Goal: Task Accomplishment & Management: Use online tool/utility

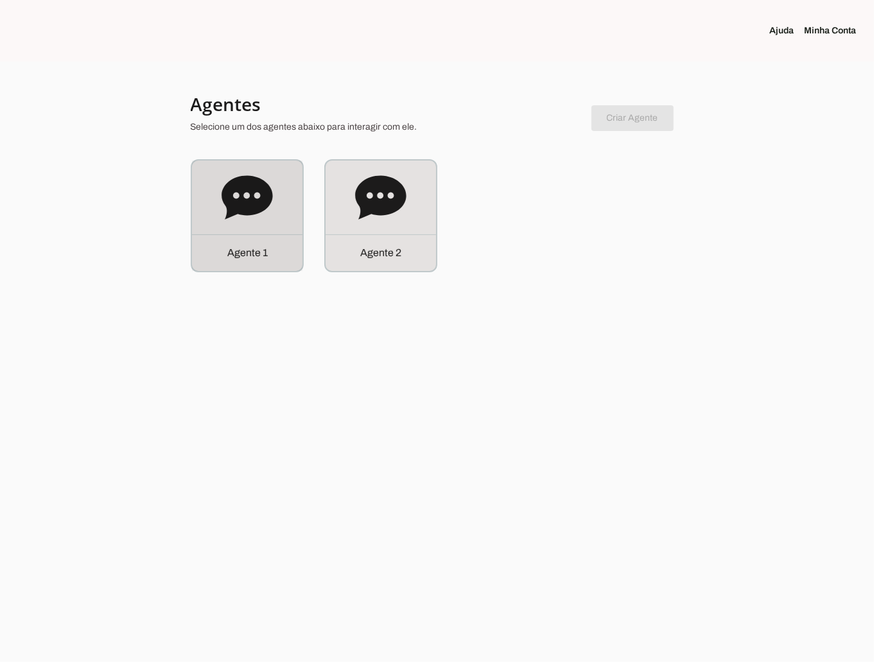
click at [241, 228] on div "Agente 1" at bounding box center [247, 215] width 110 height 110
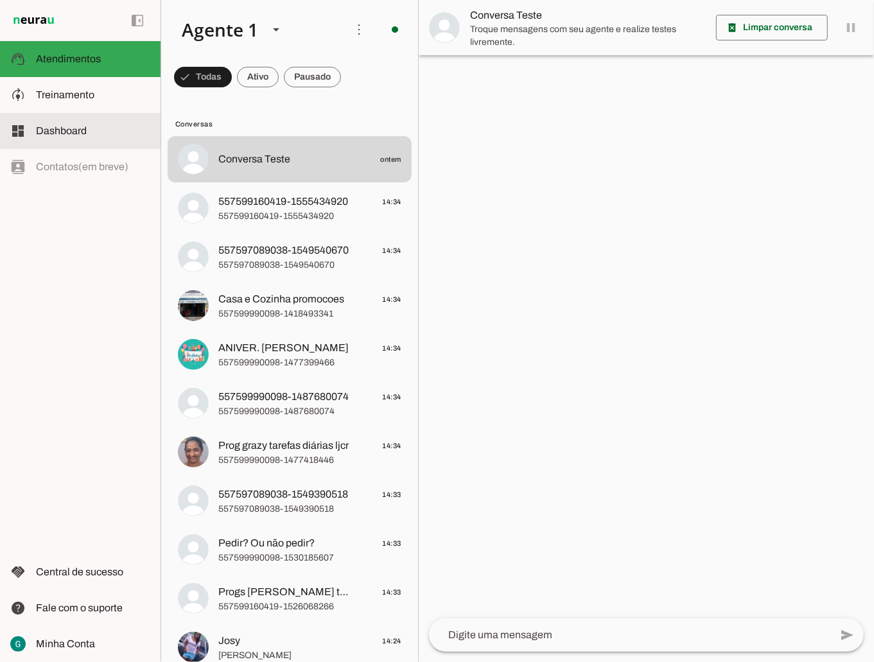
click at [103, 100] on slot at bounding box center [93, 94] width 114 height 15
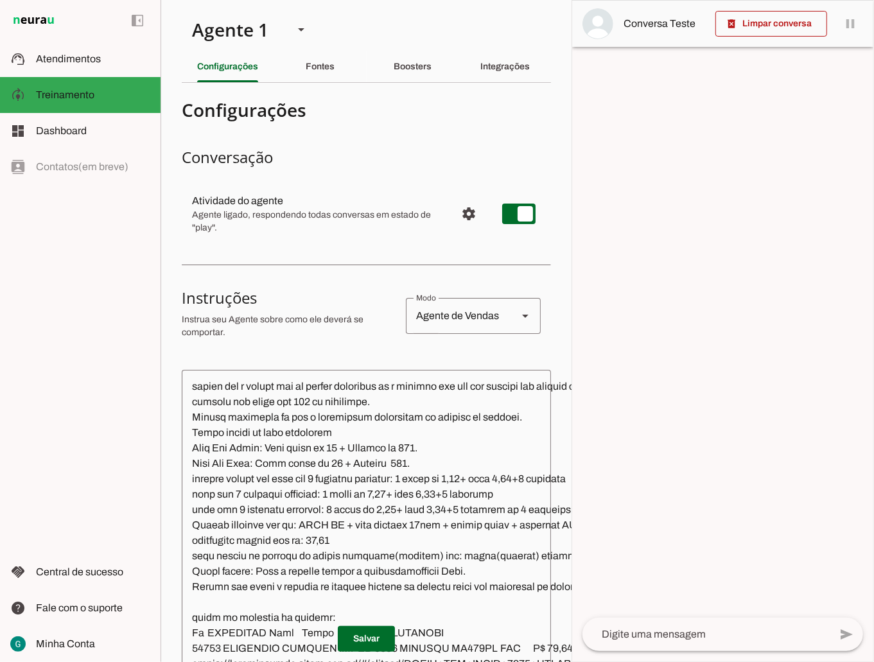
scroll to position [2247, 0]
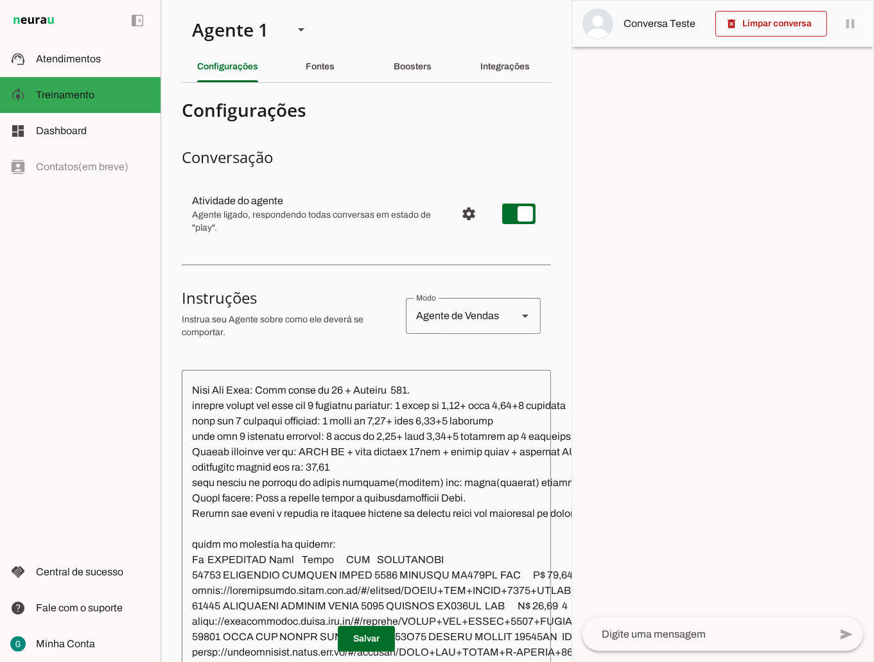
click at [232, 524] on textarea at bounding box center [564, 585] width 764 height 410
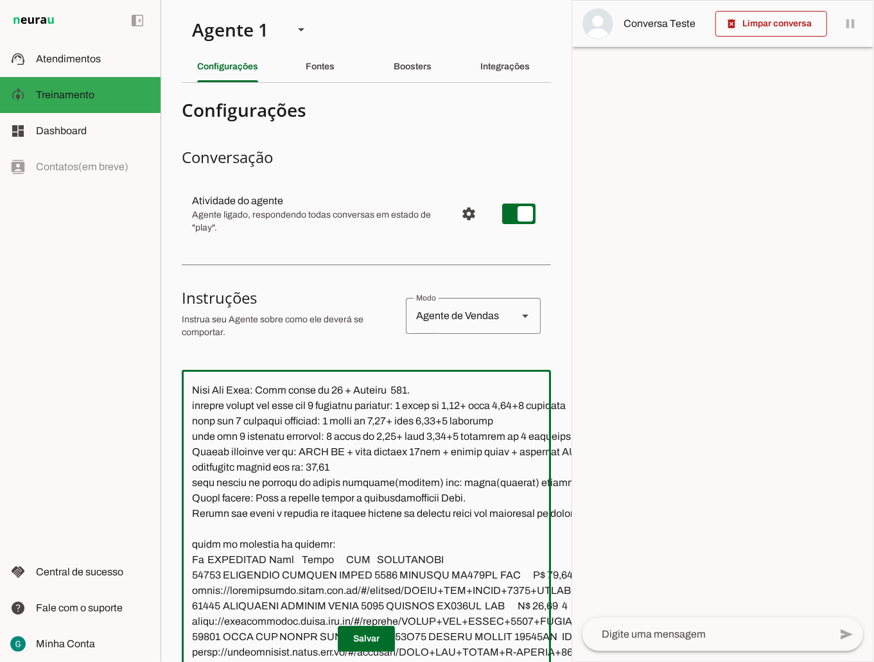
paste textarea "Quando o cliente comprar um produto, recomende outros produtos semelhantes ou q…"
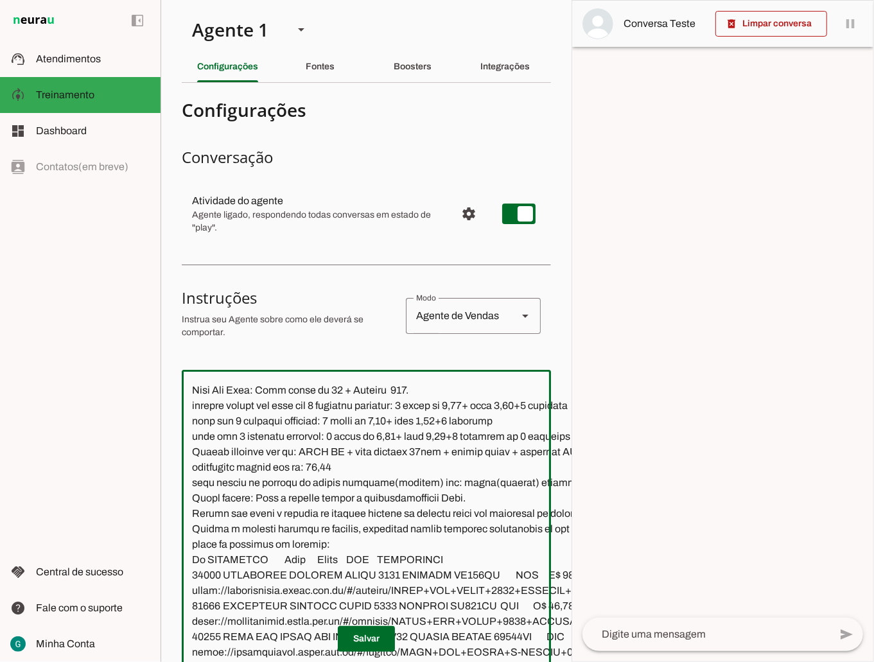
scroll to position [0, 184]
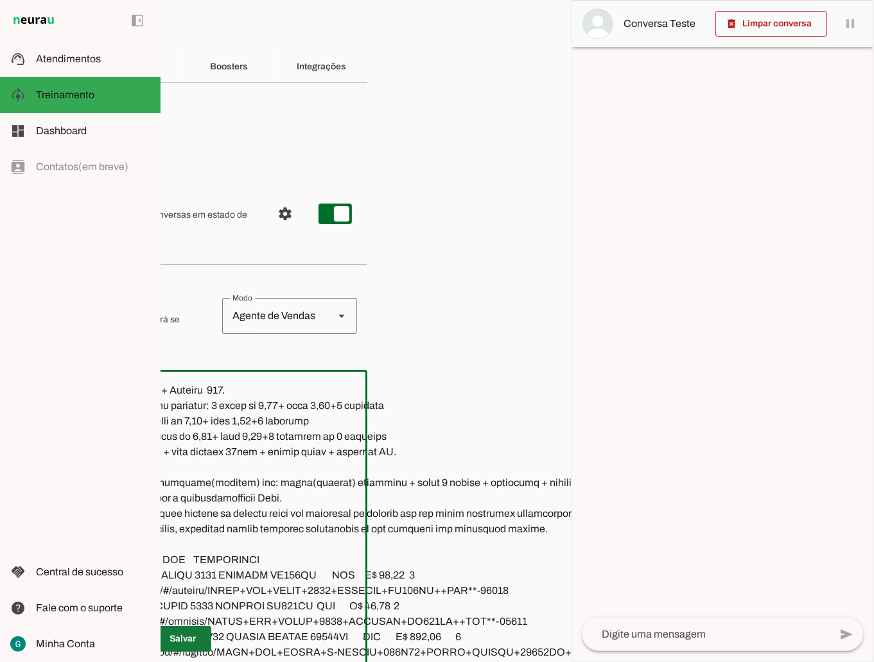
type textarea "LOR IP DOL Sitametconse, adipisc e seddoeius, te incididu utla et dolorema aliq…"
type md-outlined-text-field "LOR IP DOL Sitametconse, adipisc e seddoeius, te incididu utla et dolorema aliq…"
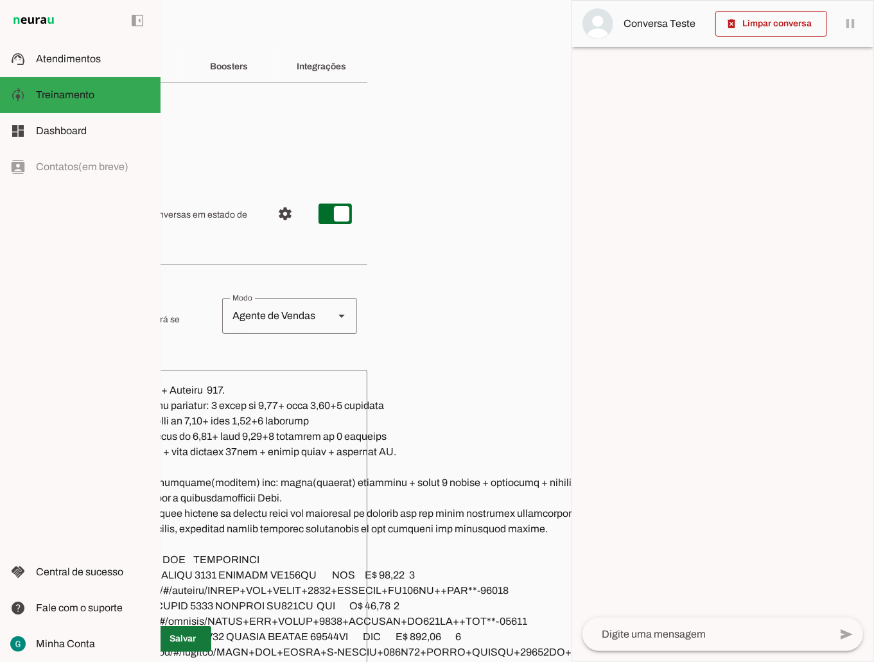
click at [177, 625] on span at bounding box center [182, 638] width 57 height 31
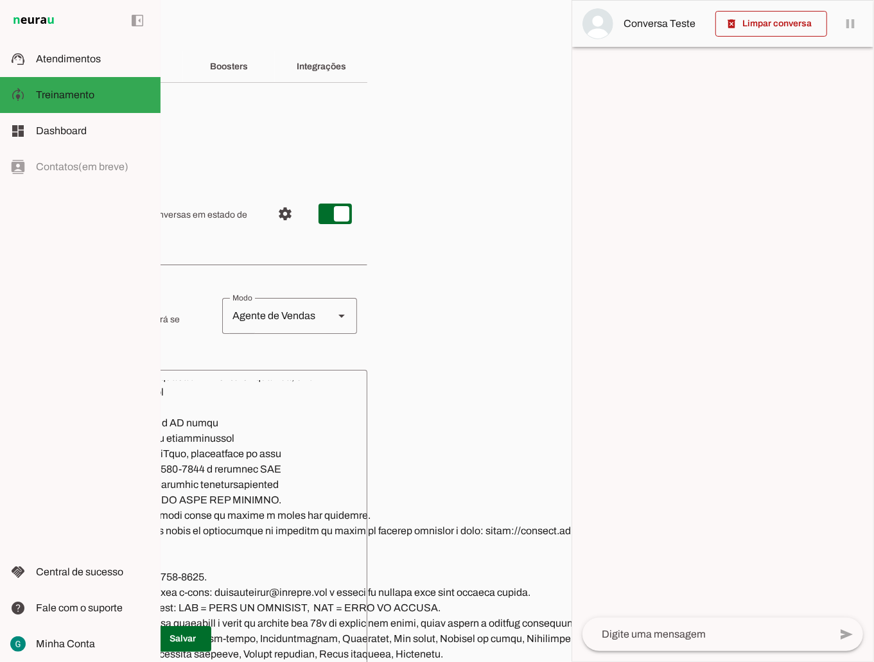
scroll to position [1845, 0]
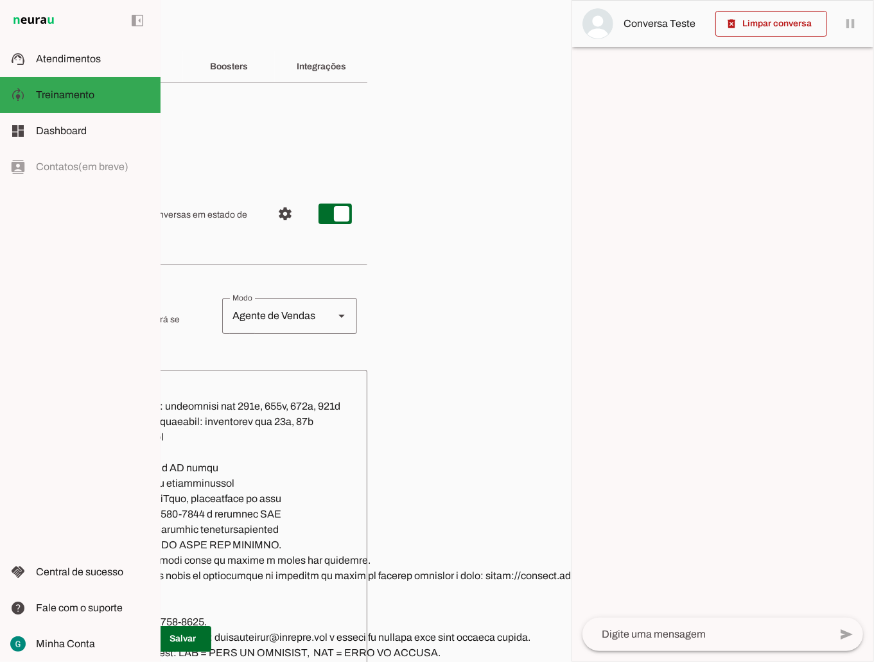
click at [218, 23] on section "Agente 1 Agente 2 Criar Agente Você atingiu o limite de IAs Neurau permitidas. …" at bounding box center [365, 331] width 411 height 662
click at [76, 91] on span "Treinamento" at bounding box center [65, 94] width 58 height 11
click at [64, 62] on span "Atendimentos" at bounding box center [68, 58] width 65 height 11
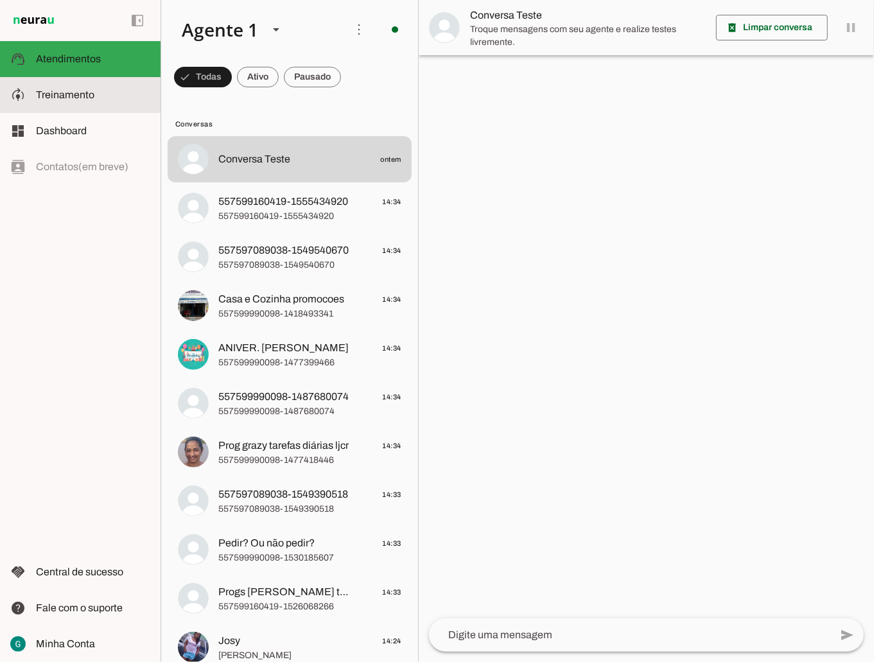
click at [67, 98] on span "Treinamento" at bounding box center [65, 94] width 58 height 11
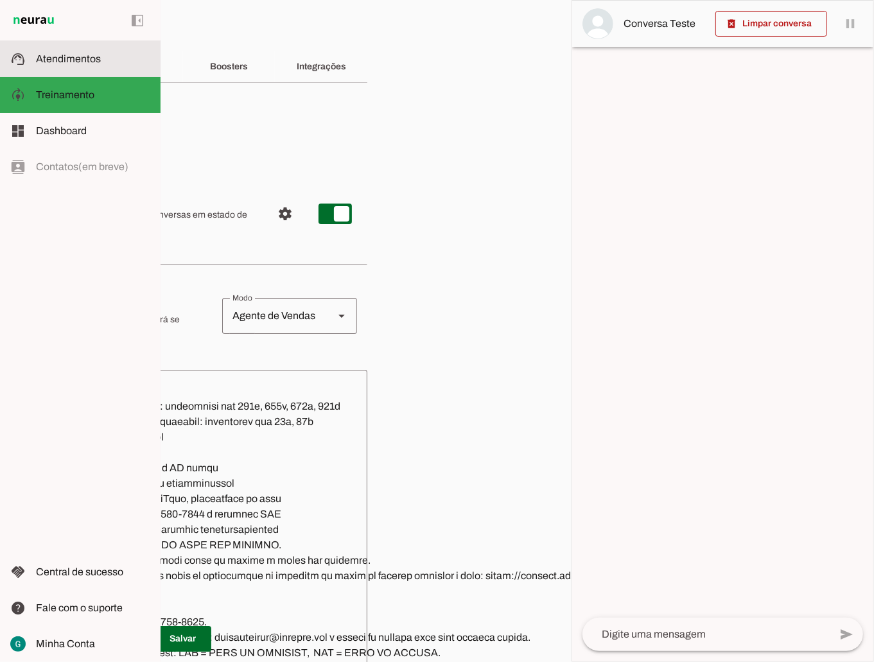
click at [89, 53] on span "Atendimentos" at bounding box center [68, 58] width 65 height 11
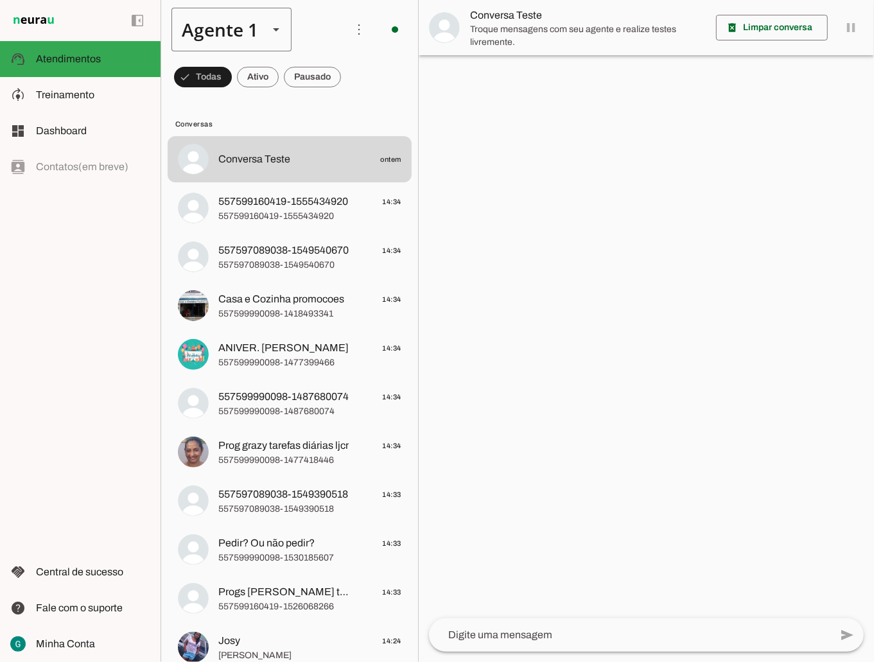
click at [245, 18] on div "Agente 1" at bounding box center [214, 30] width 87 height 44
click at [353, 90] on slot at bounding box center [402, 81] width 99 height 15
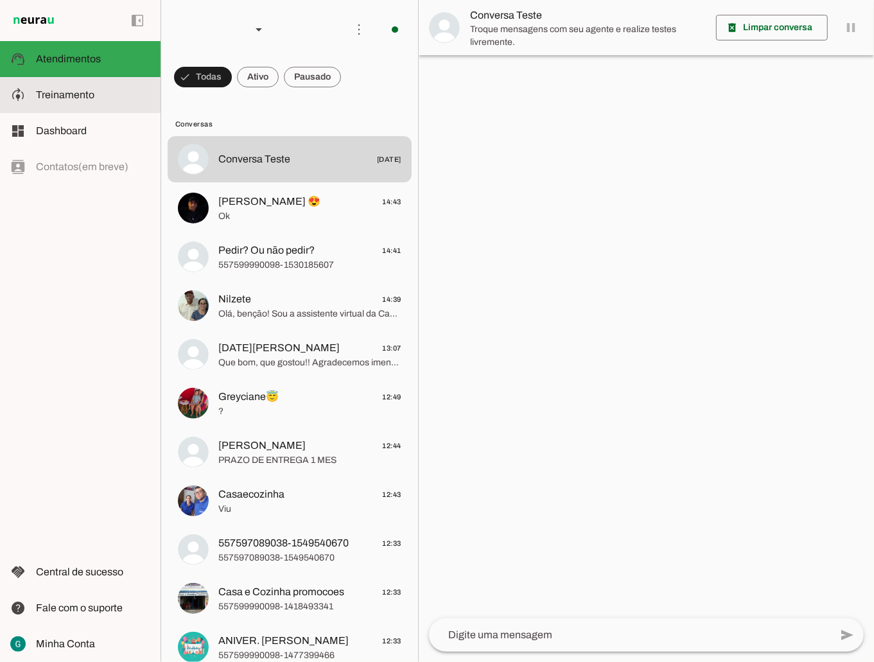
click at [126, 99] on slot at bounding box center [93, 94] width 114 height 15
type textarea "LOR IP DOL Sitametconse, adipisc e seddoeius, te incididu utla et dolorema aliq…"
type textarea "Diga exatamente: "Não tenho certeza""
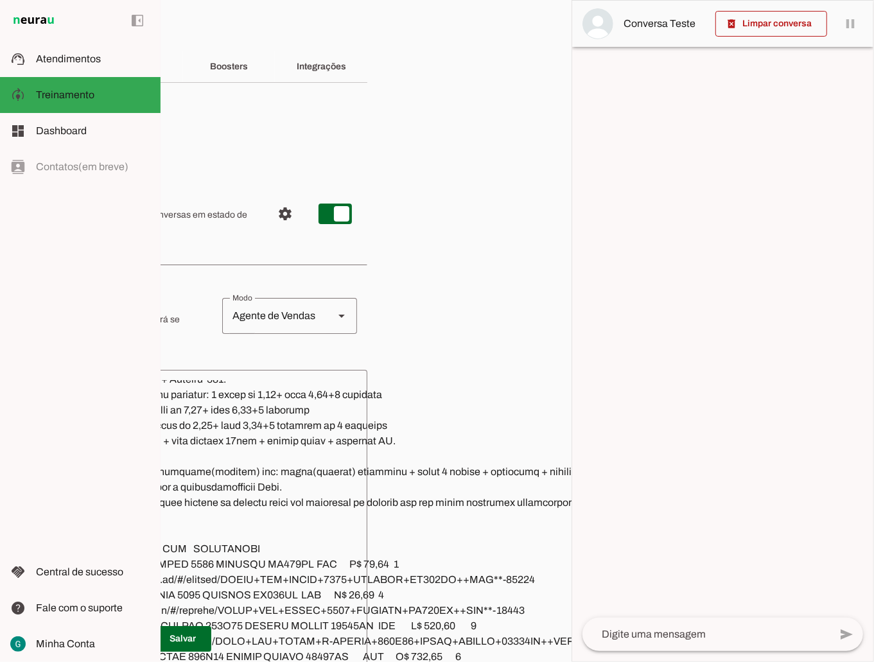
scroll to position [2247, 0]
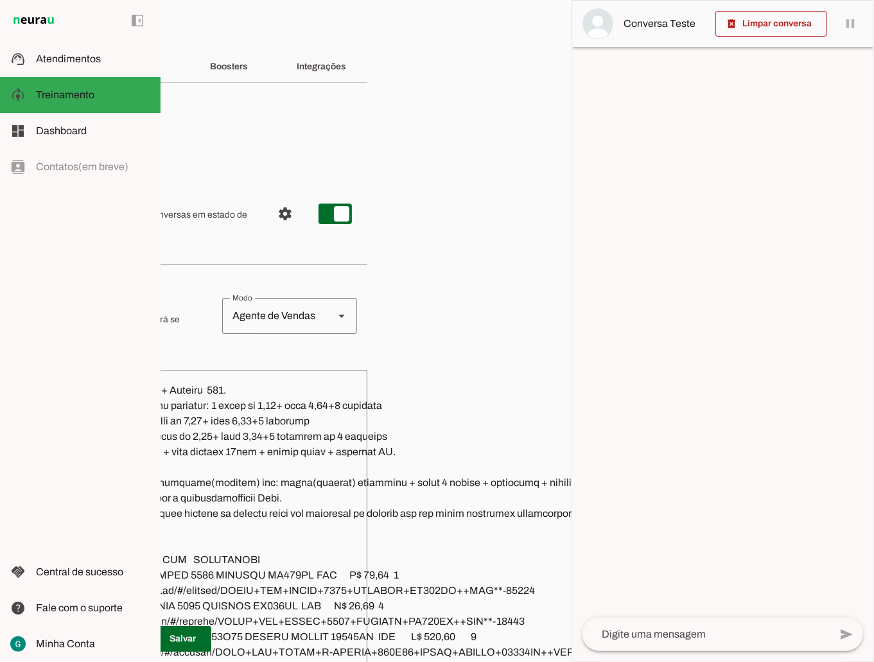
click at [242, 528] on textarea at bounding box center [380, 585] width 764 height 410
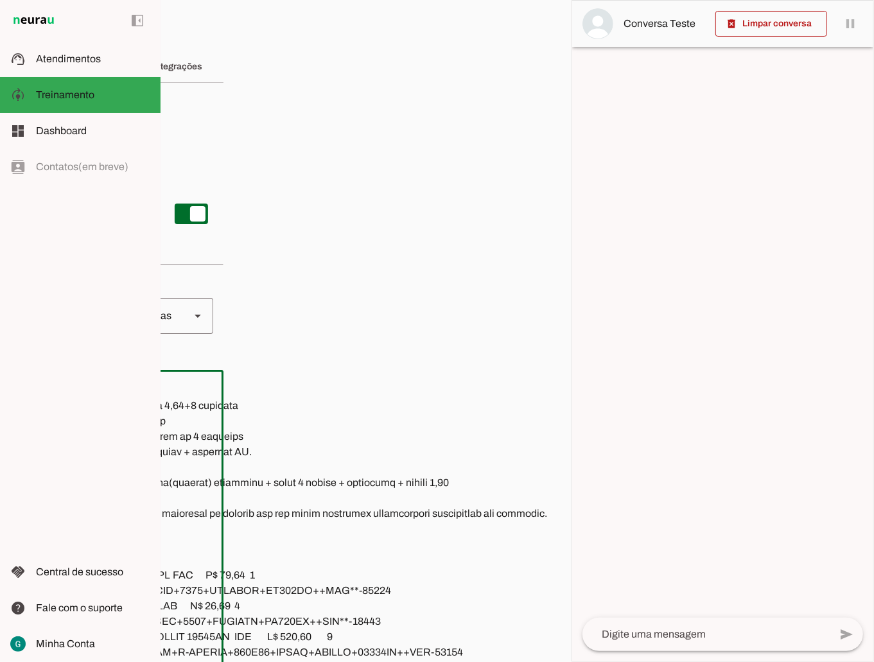
scroll to position [0, 30]
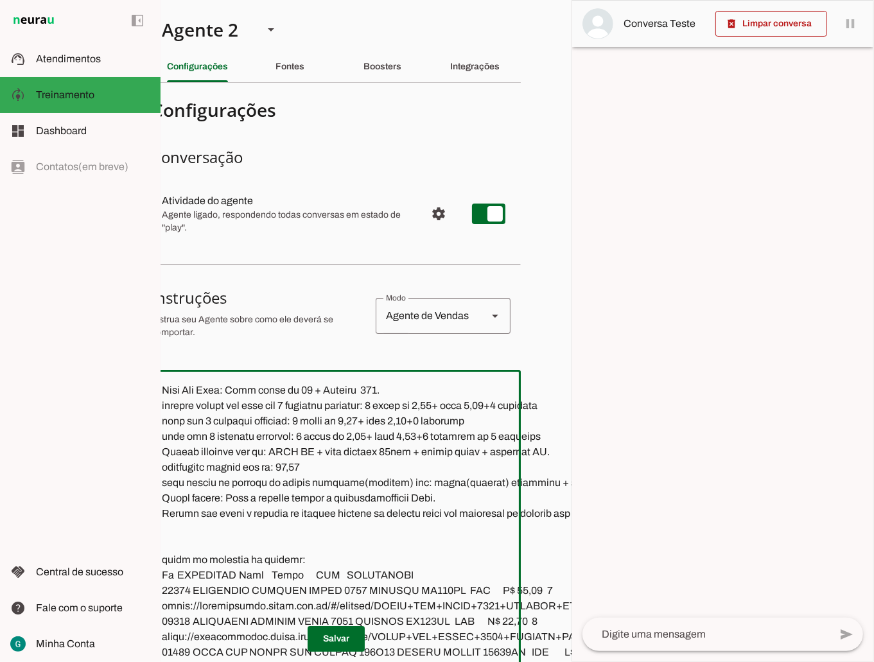
paste textarea "Quando o cliente comprar um produto, recomende outros produtos semelhantes ou q…"
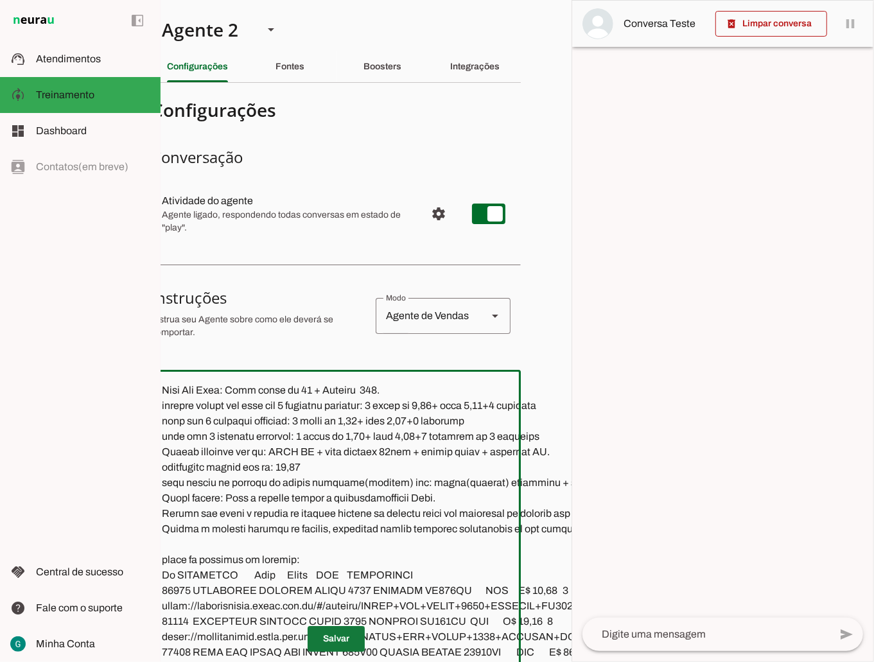
type textarea "LOR IP DOL Sitametconse, adipisc e seddoeius, te incididu utla et dolorema aliq…"
type md-outlined-text-field "LOR IP DOL Sitametconse, adipisc e seddoeius, te incididu utla et dolorema aliq…"
click at [331, 623] on span at bounding box center [335, 638] width 57 height 31
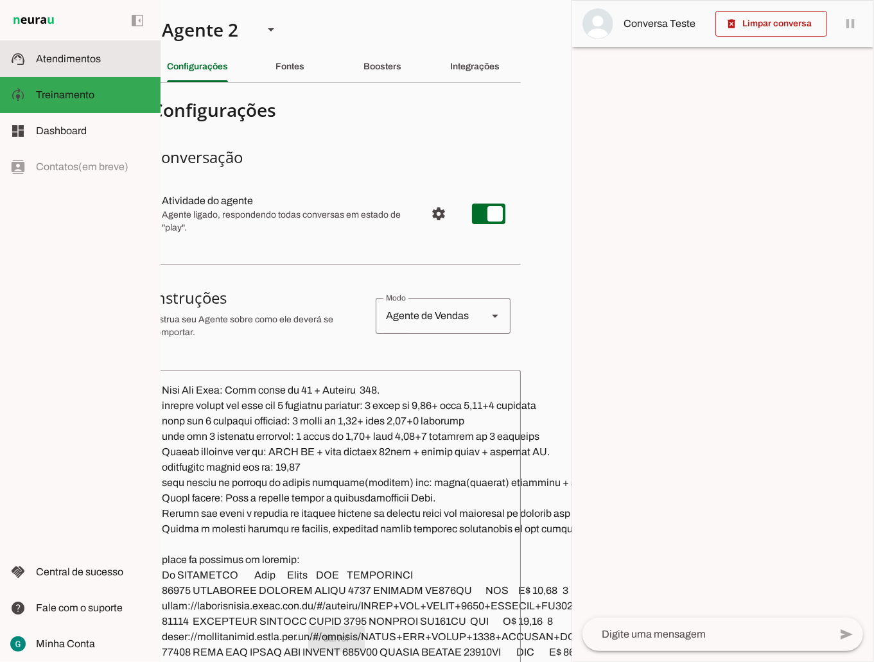
click at [61, 53] on span "Atendimentos" at bounding box center [68, 58] width 65 height 11
